Goal: Information Seeking & Learning: Learn about a topic

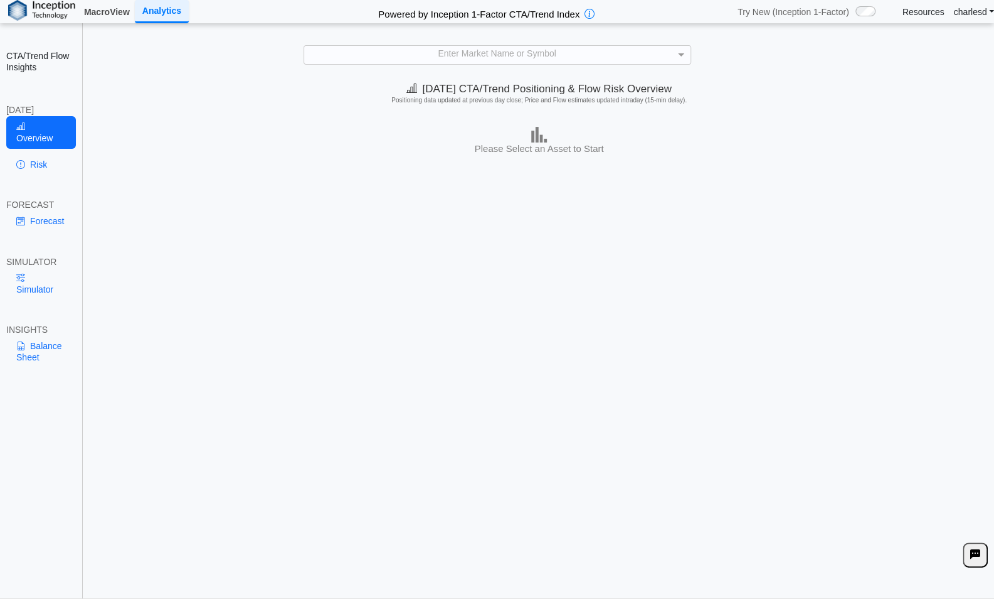
click at [129, 13] on link "MacroView" at bounding box center [107, 11] width 56 height 21
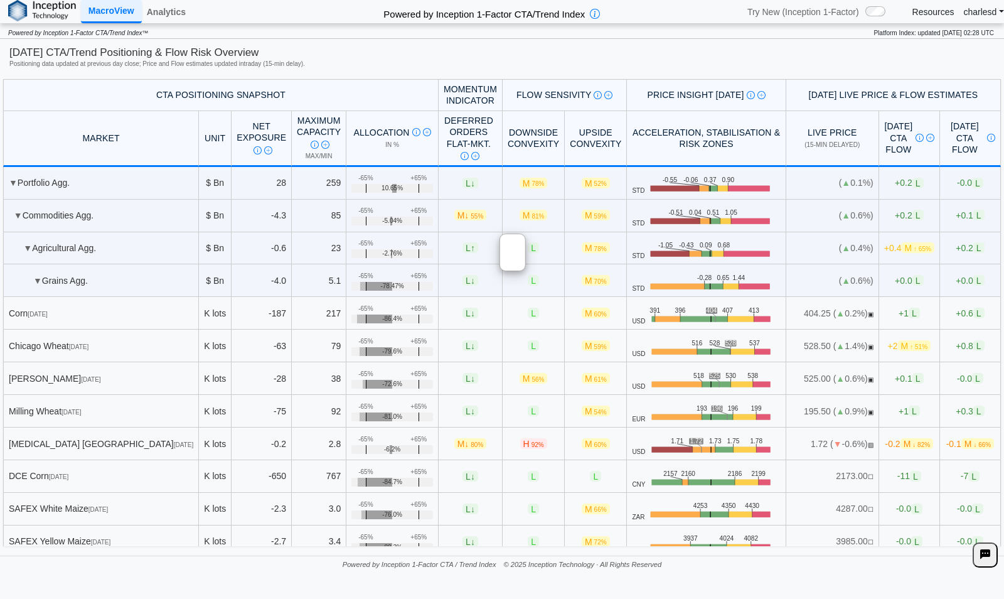
click at [913, 247] on span "↑ 65%" at bounding box center [922, 248] width 18 height 7
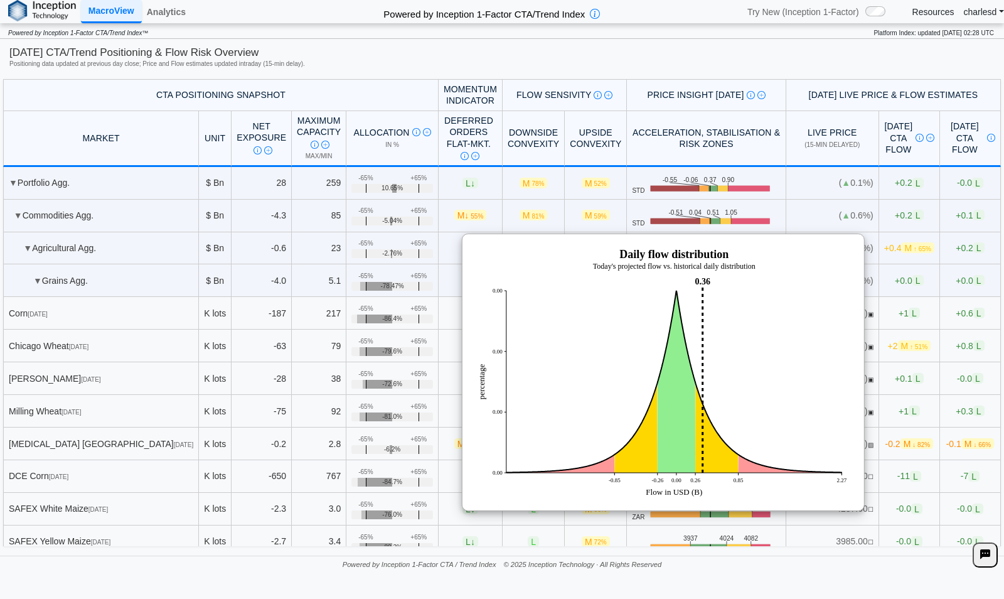
click at [973, 250] on span "L" at bounding box center [978, 247] width 11 height 11
click at [659, 82] on th "Price Insight Today Today's key price zones highlighting intraday levels at whi…" at bounding box center [706, 95] width 159 height 32
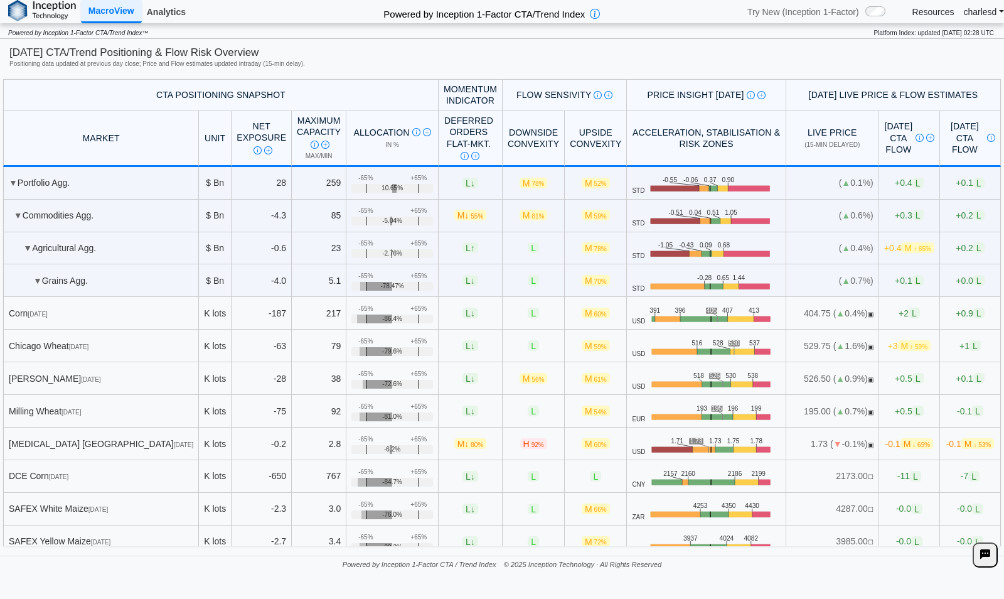
click at [173, 17] on link "Analytics" at bounding box center [166, 11] width 49 height 21
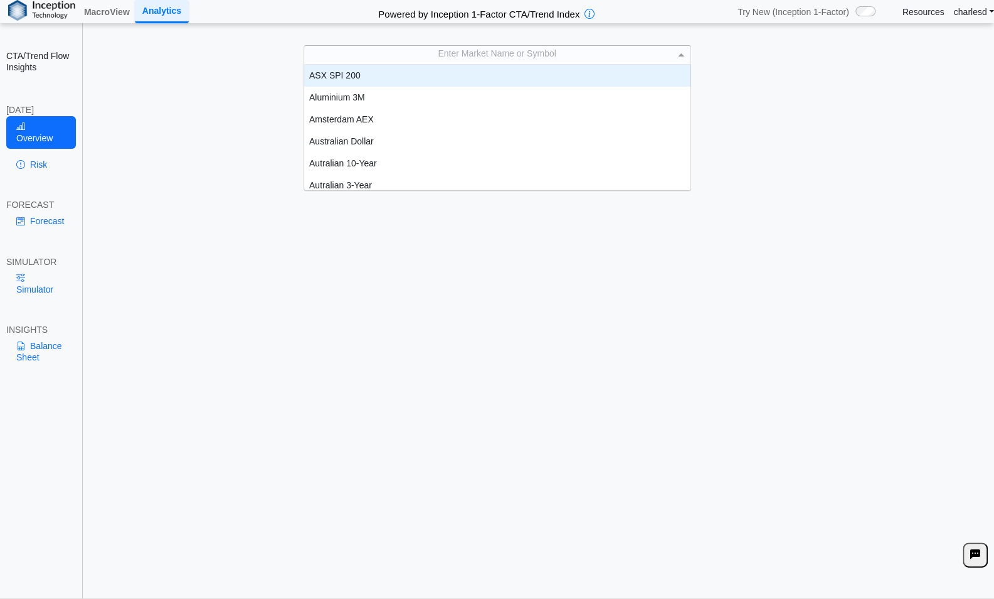
click at [553, 63] on div "Enter Market Name or Symbol ASX SPI 200 Aluminium 3M Amsterdam AEX Australian D…" at bounding box center [498, 54] width 388 height 19
type input "****"
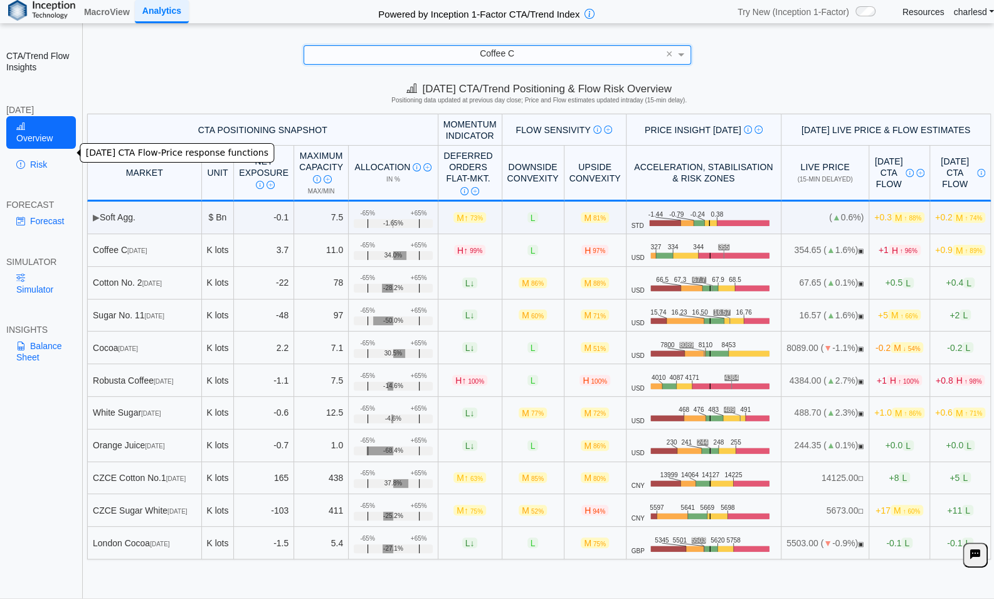
click at [47, 154] on link "Risk" at bounding box center [41, 164] width 70 height 21
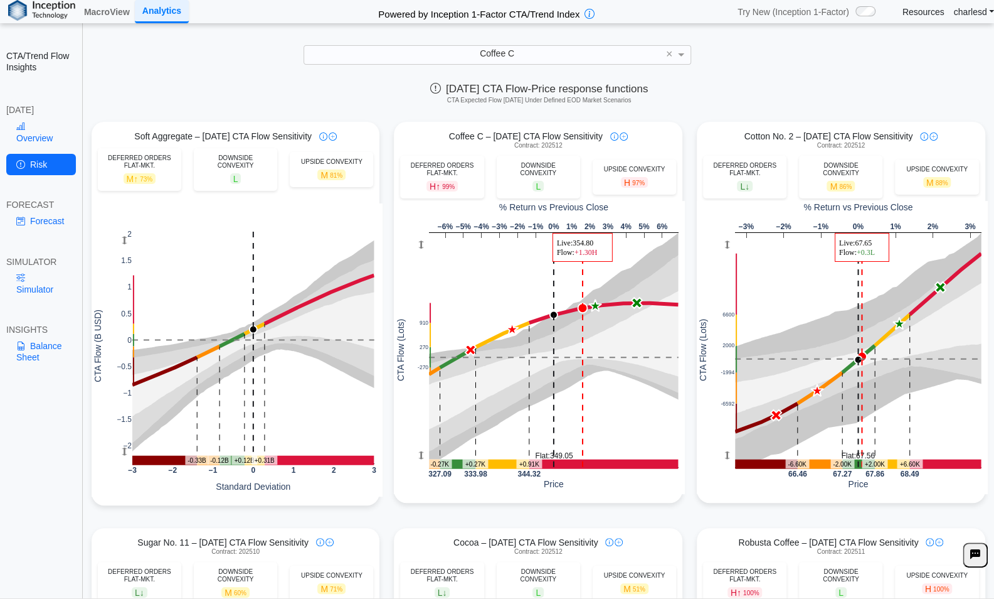
click at [287, 89] on div "[DATE] CTA Flow-Price response functions CTA Expected Flow [DATE] Under Defined…" at bounding box center [539, 95] width 910 height 37
